Goal: Transaction & Acquisition: Purchase product/service

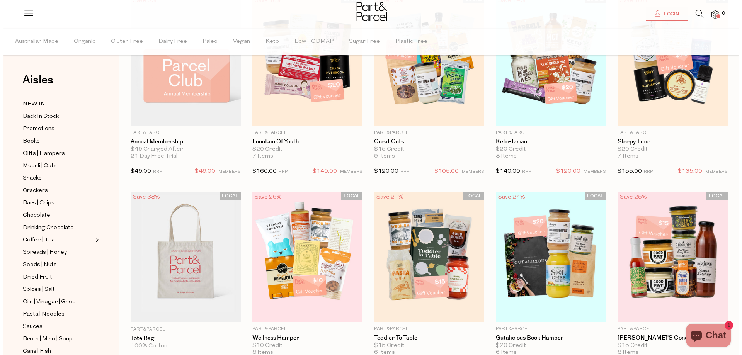
scroll to position [116, 0]
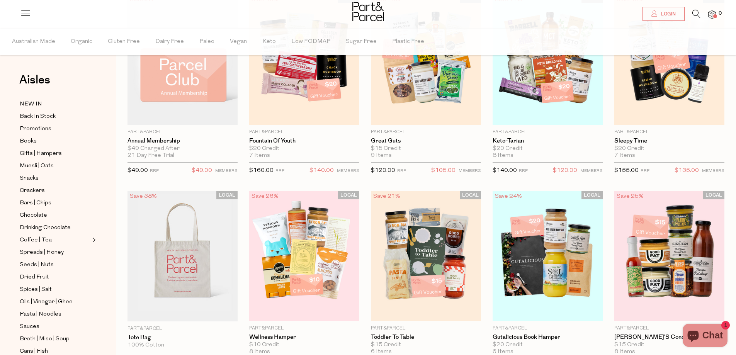
click at [695, 16] on icon at bounding box center [696, 14] width 8 height 8
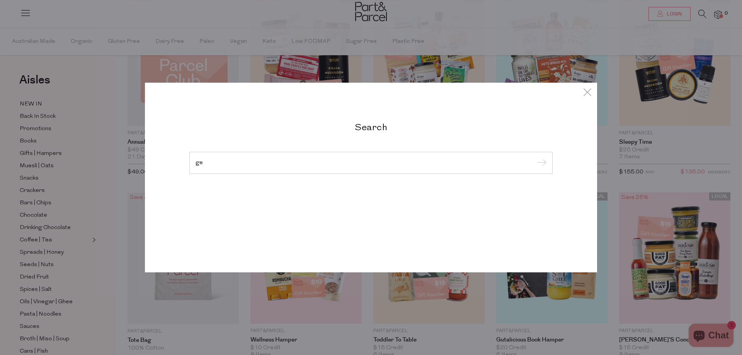
type input "g"
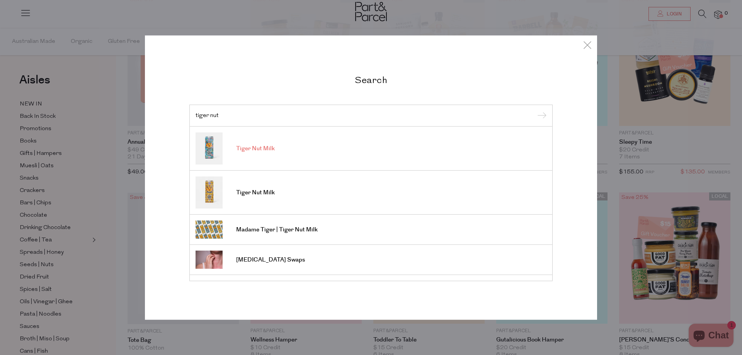
type input "tiger nut"
click at [284, 156] on link "Tiger Nut Milk" at bounding box center [370, 148] width 351 height 32
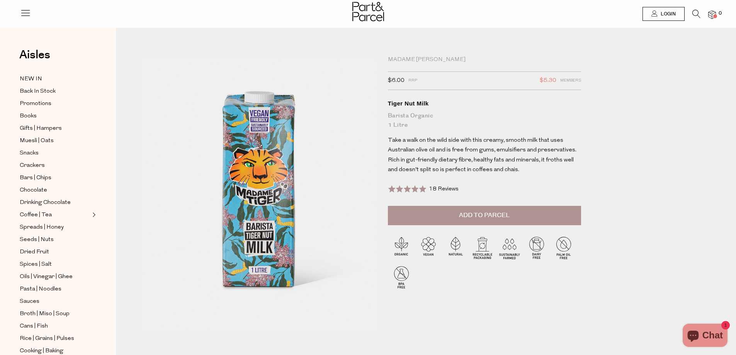
click at [693, 14] on icon at bounding box center [696, 14] width 8 height 8
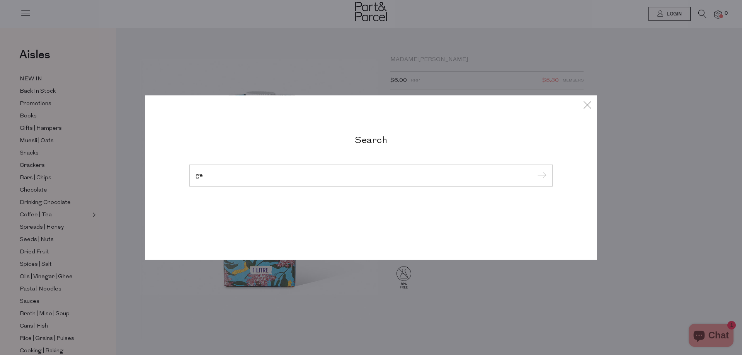
type input "g"
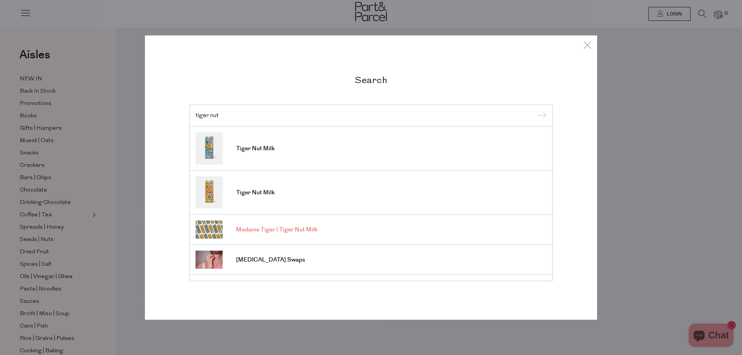
type input "tiger nut"
click at [300, 230] on span "Madame Tiger | Tiger Nut Milk" at bounding box center [276, 230] width 81 height 8
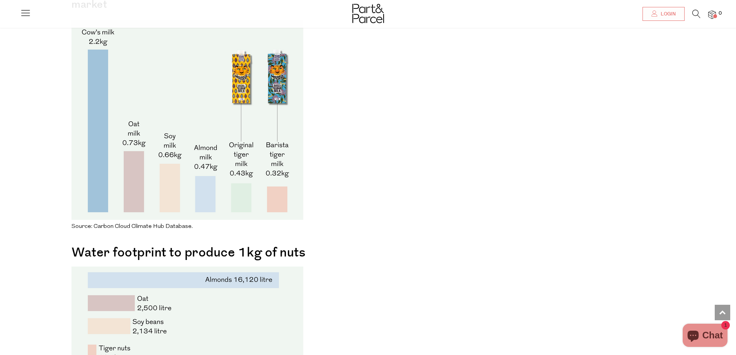
scroll to position [1159, 0]
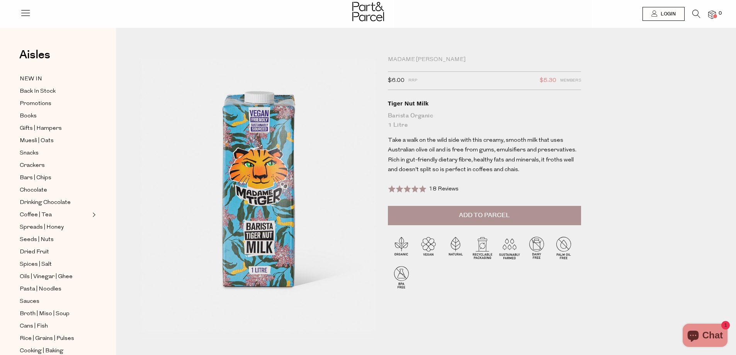
click at [482, 214] on span "Add to Parcel" at bounding box center [484, 215] width 51 height 9
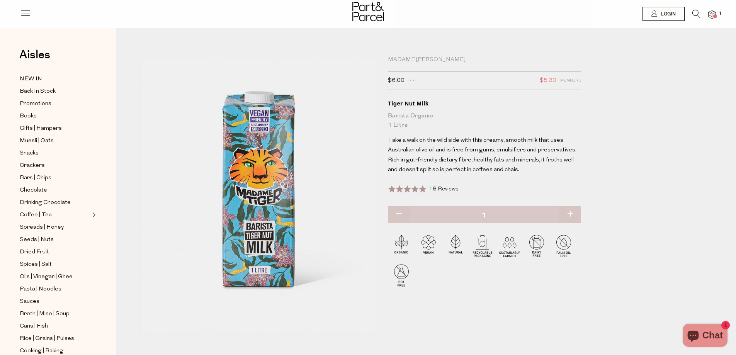
click at [574, 212] on button "button" at bounding box center [570, 214] width 22 height 17
type input "2"
click at [570, 213] on button "button" at bounding box center [570, 214] width 22 height 17
type input "3"
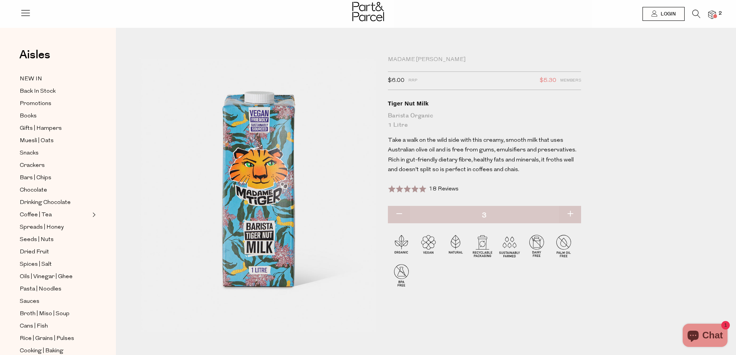
type input "3"
click at [573, 216] on button "button" at bounding box center [570, 214] width 22 height 17
type input "4"
click at [568, 215] on button "button" at bounding box center [570, 214] width 22 height 17
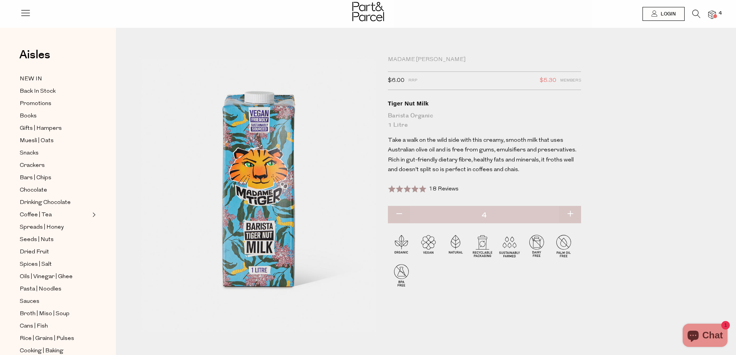
type input "5"
click at [573, 214] on button "button" at bounding box center [570, 214] width 22 height 17
type input "6"
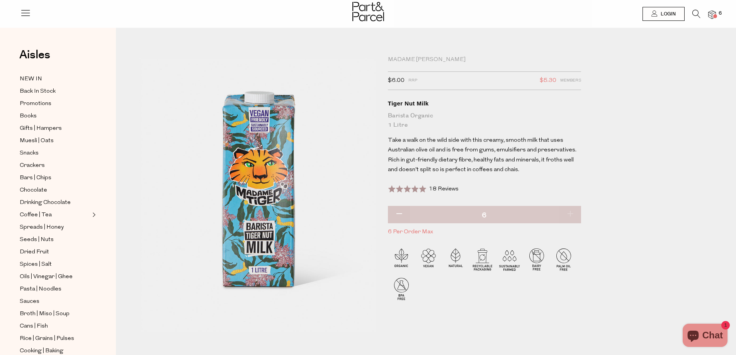
click at [391, 230] on span "6 Per Order Max" at bounding box center [484, 232] width 193 height 10
click at [559, 162] on span "Take a walk on the wild side with this creamy, smooth milk that uses Australian…" at bounding box center [482, 155] width 188 height 36
click at [399, 215] on button "button" at bounding box center [399, 214] width 22 height 17
type input "5"
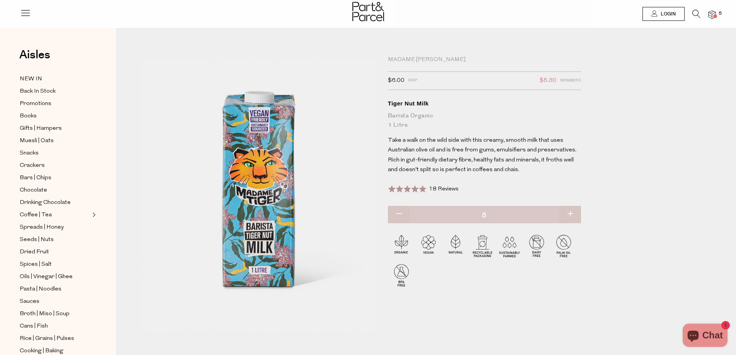
click at [713, 13] on img at bounding box center [712, 14] width 8 height 9
